Goal: Task Accomplishment & Management: Manage account settings

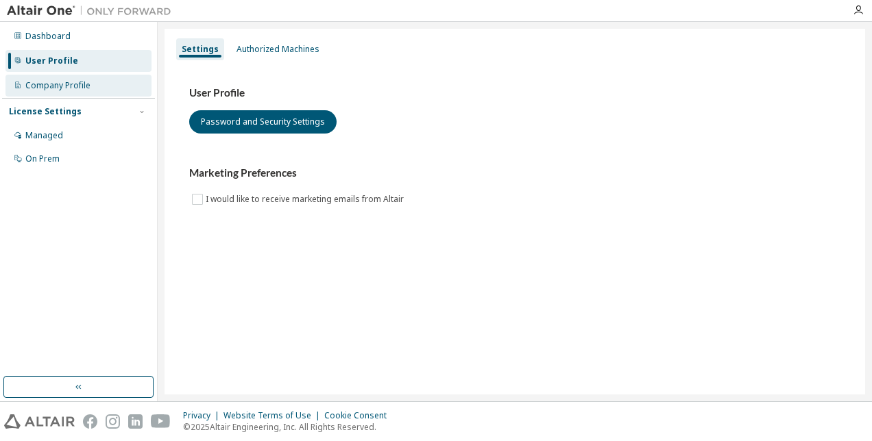
click at [60, 90] on div "Company Profile" at bounding box center [57, 85] width 65 height 11
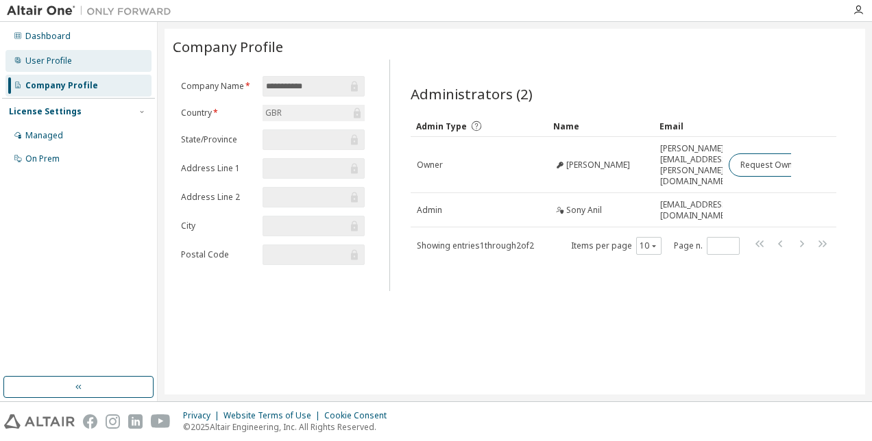
click at [64, 66] on div "User Profile" at bounding box center [48, 61] width 47 height 11
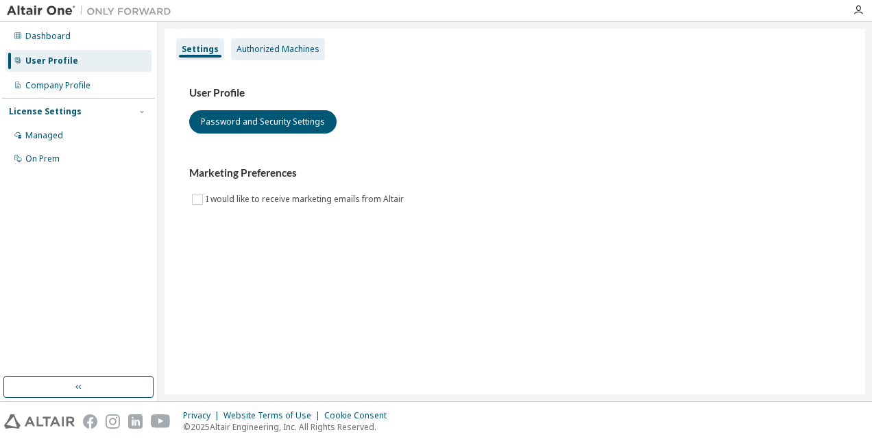
click at [271, 48] on div "Authorized Machines" at bounding box center [277, 49] width 83 height 11
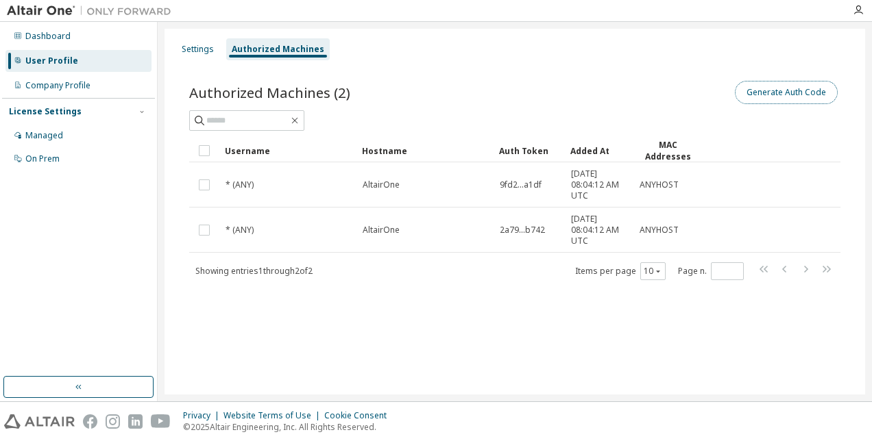
click at [803, 95] on button "Generate Auth Code" at bounding box center [786, 92] width 103 height 23
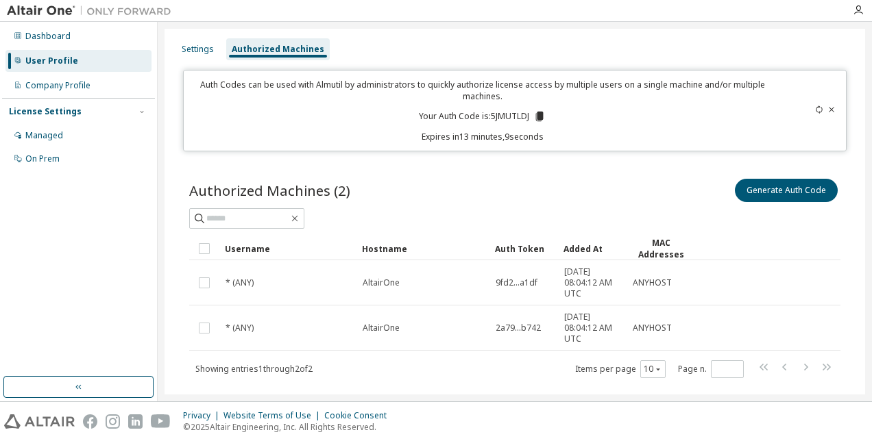
click at [137, 289] on div "Dashboard User Profile Company Profile License Settings Managed On Prem" at bounding box center [78, 199] width 153 height 351
